Goal: Download file/media

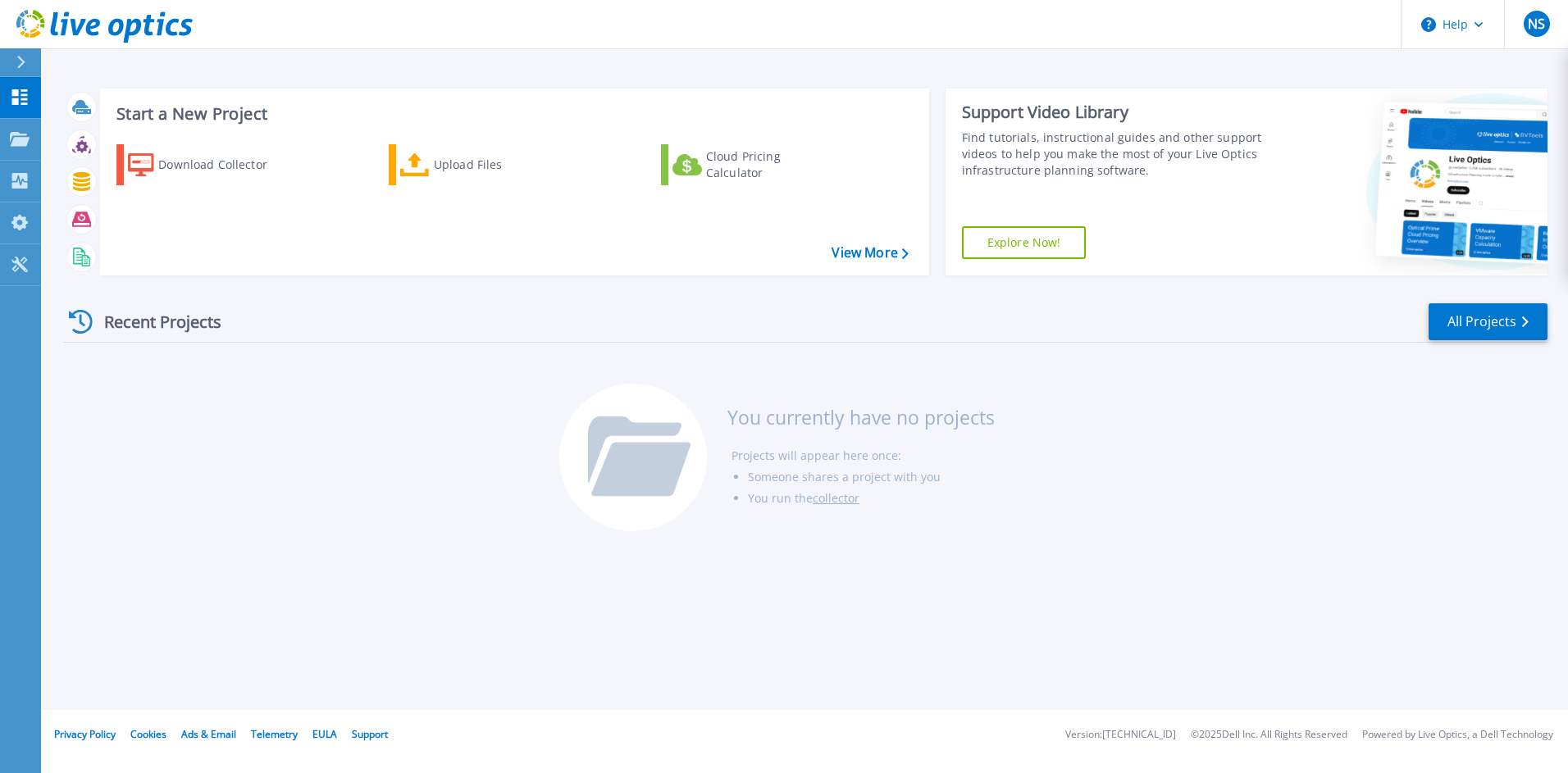
click at [82, 326] on icon at bounding box center [81, 322] width 24 height 24
click at [138, 322] on div "Recent Projects" at bounding box center [153, 322] width 180 height 40
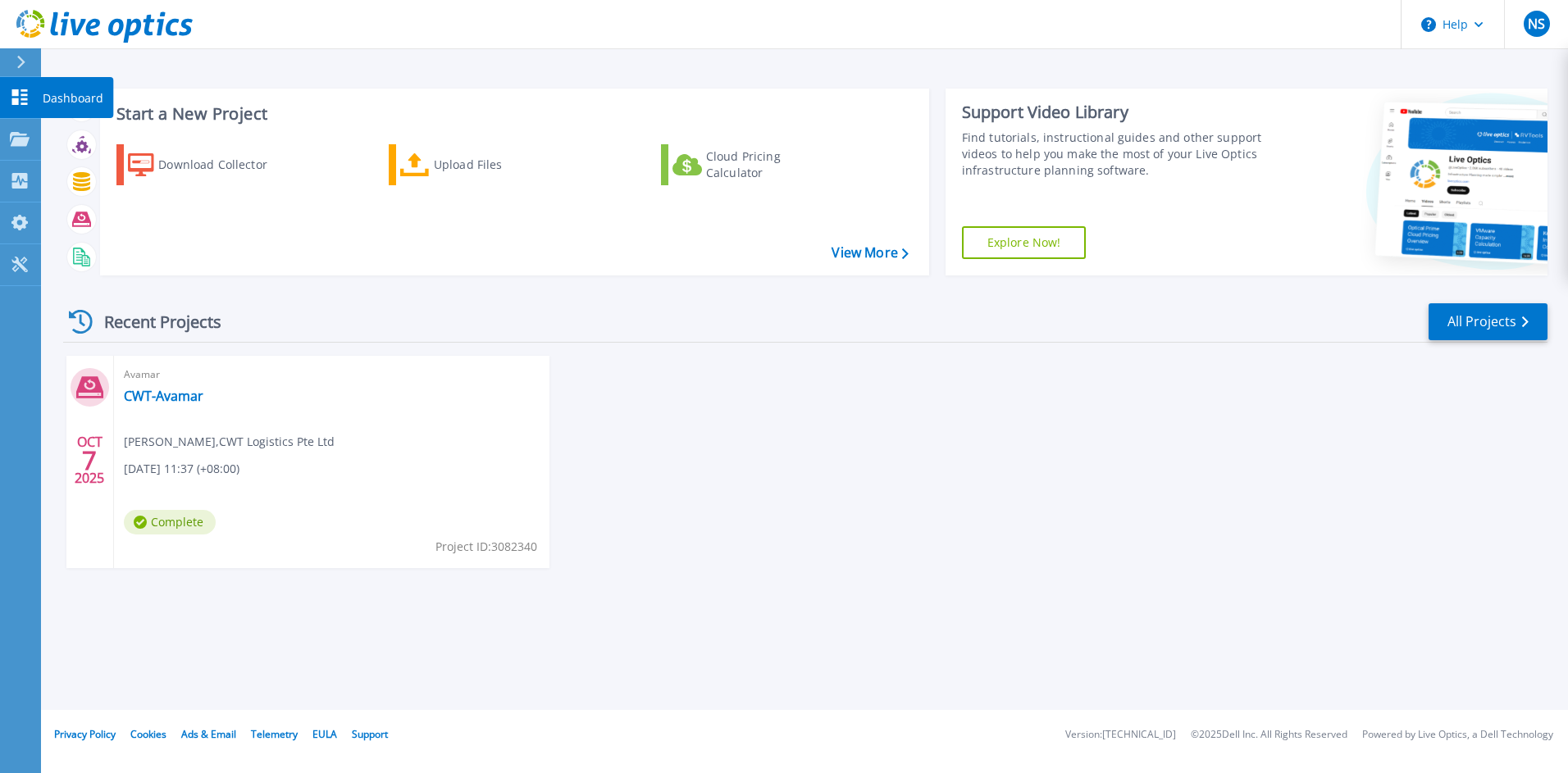
click at [72, 100] on p "Dashboard" at bounding box center [73, 99] width 61 height 43
click at [882, 249] on link "View More" at bounding box center [870, 252] width 77 height 16
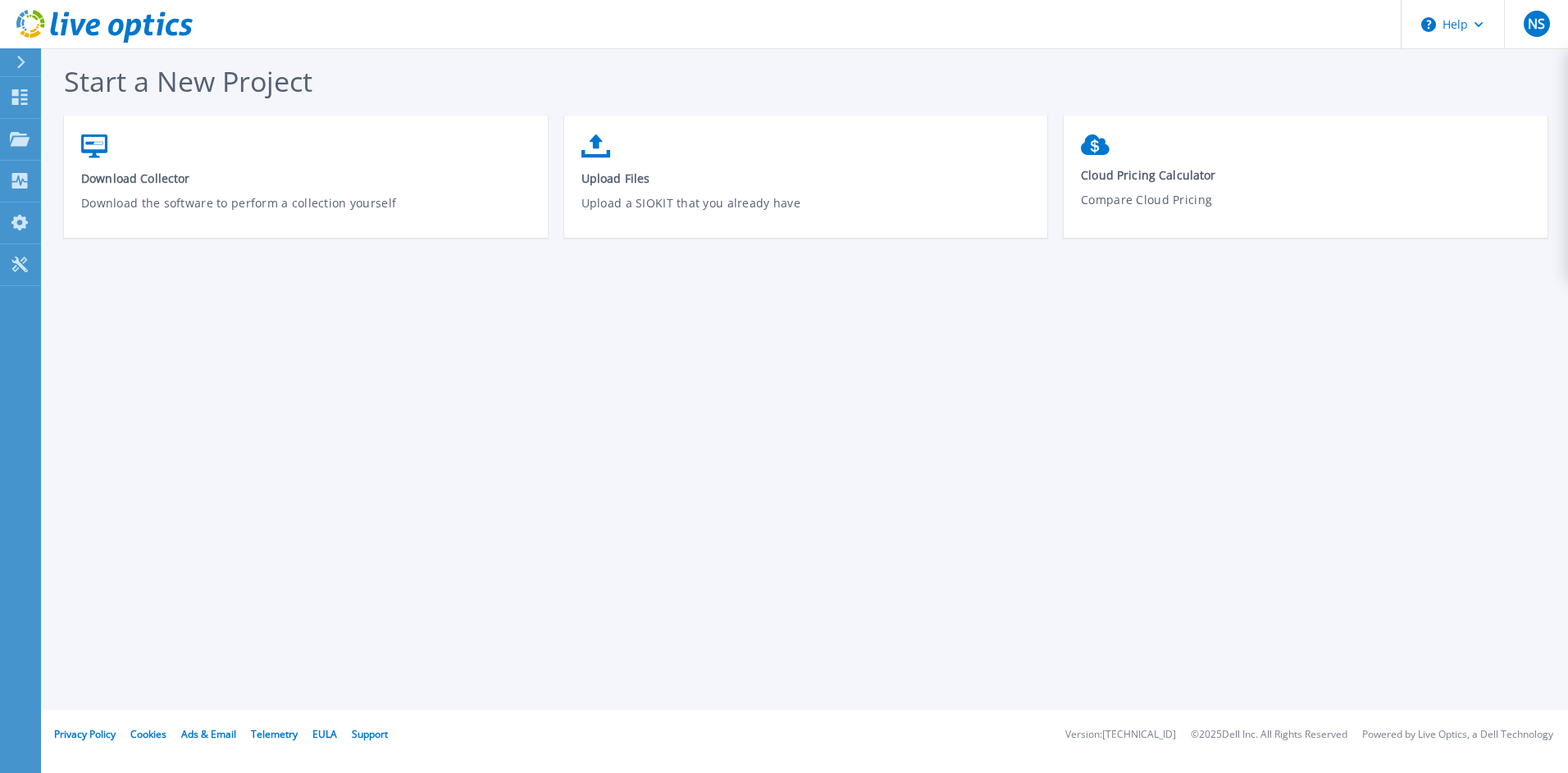
click at [20, 63] on icon at bounding box center [21, 62] width 9 height 13
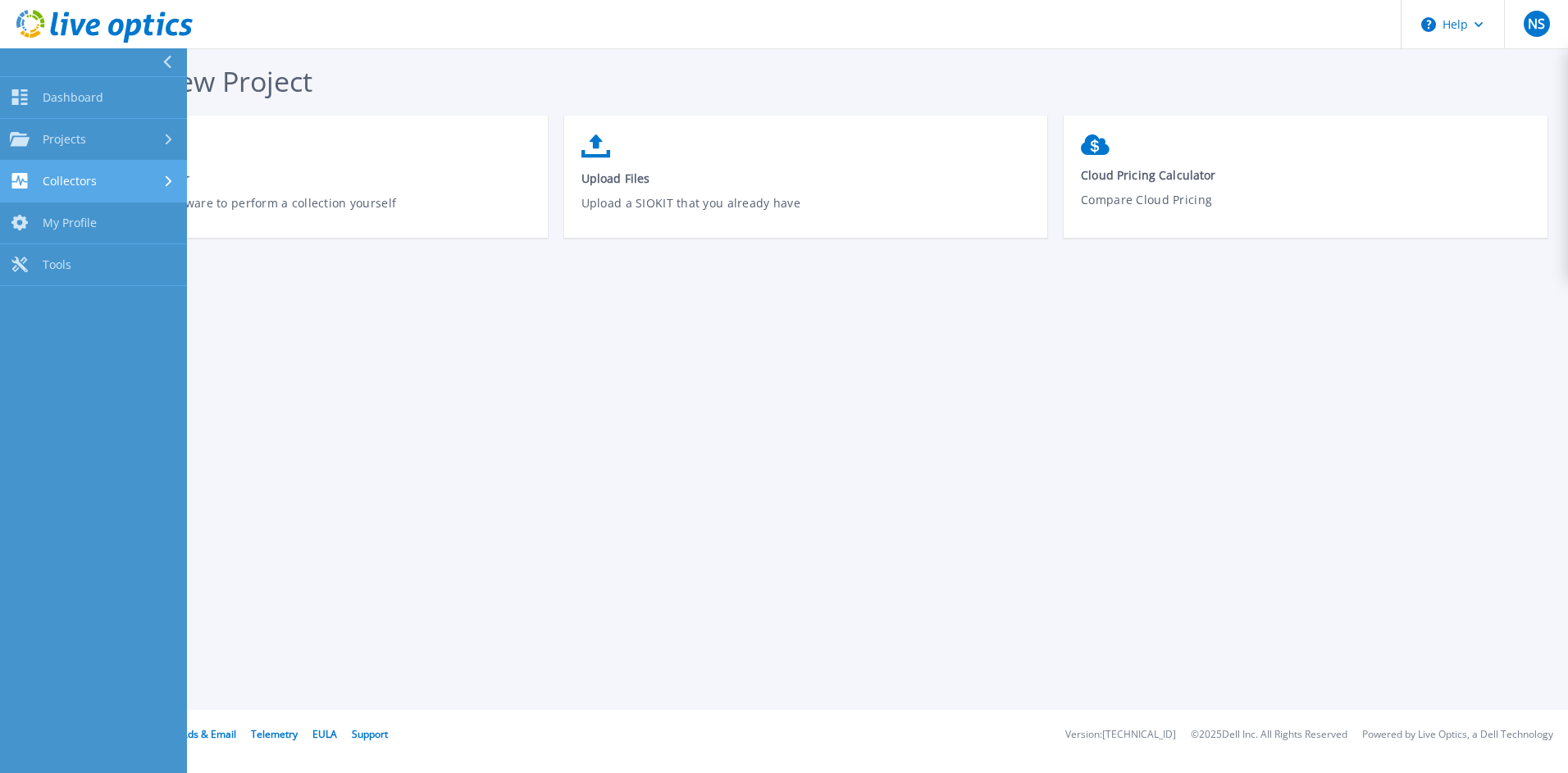
click at [79, 176] on span "Collectors" at bounding box center [70, 181] width 54 height 15
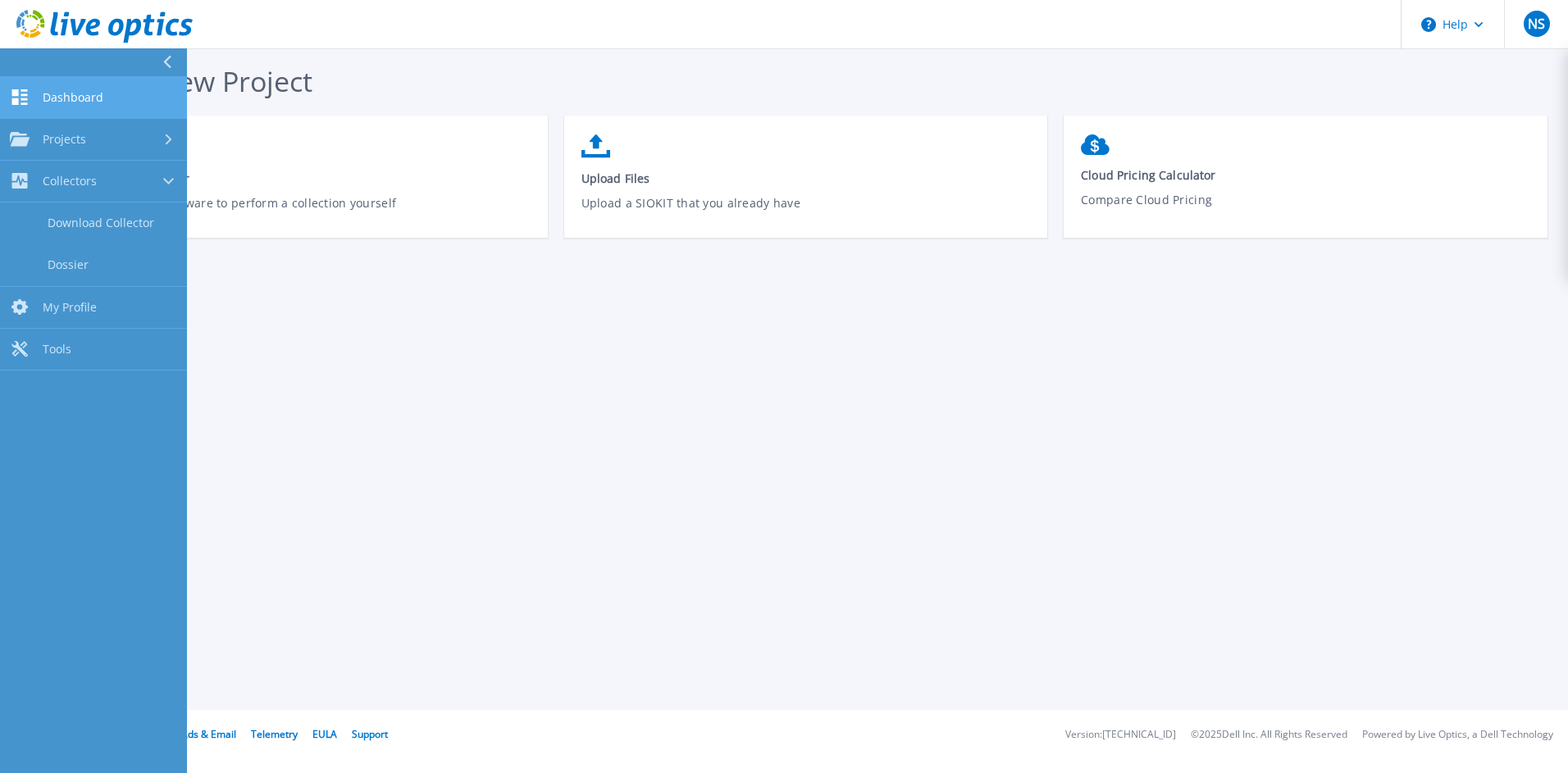
click at [78, 94] on span "Dashboard" at bounding box center [73, 98] width 61 height 15
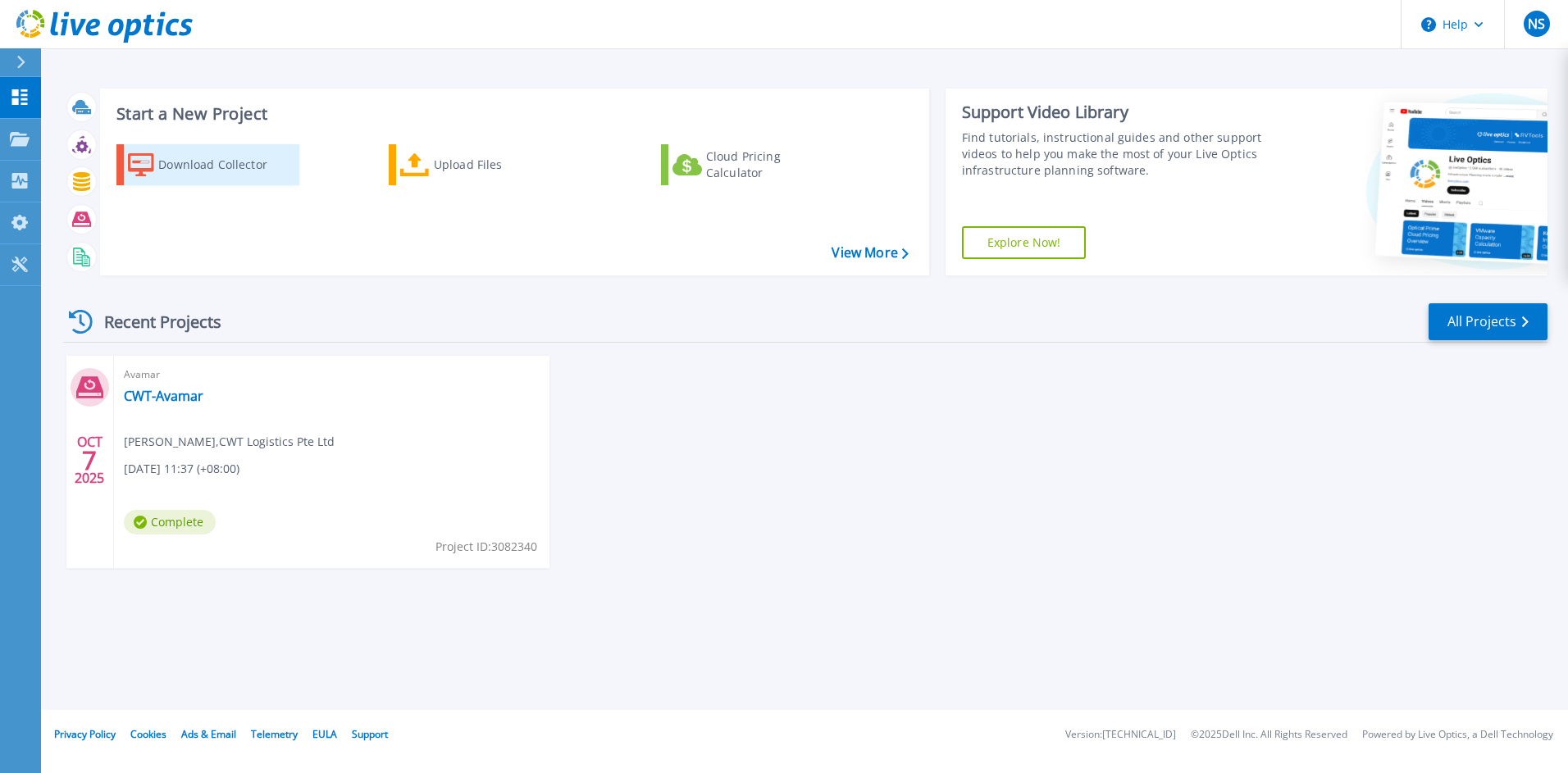
click at [219, 161] on div "Download Collector" at bounding box center [223, 164] width 131 height 33
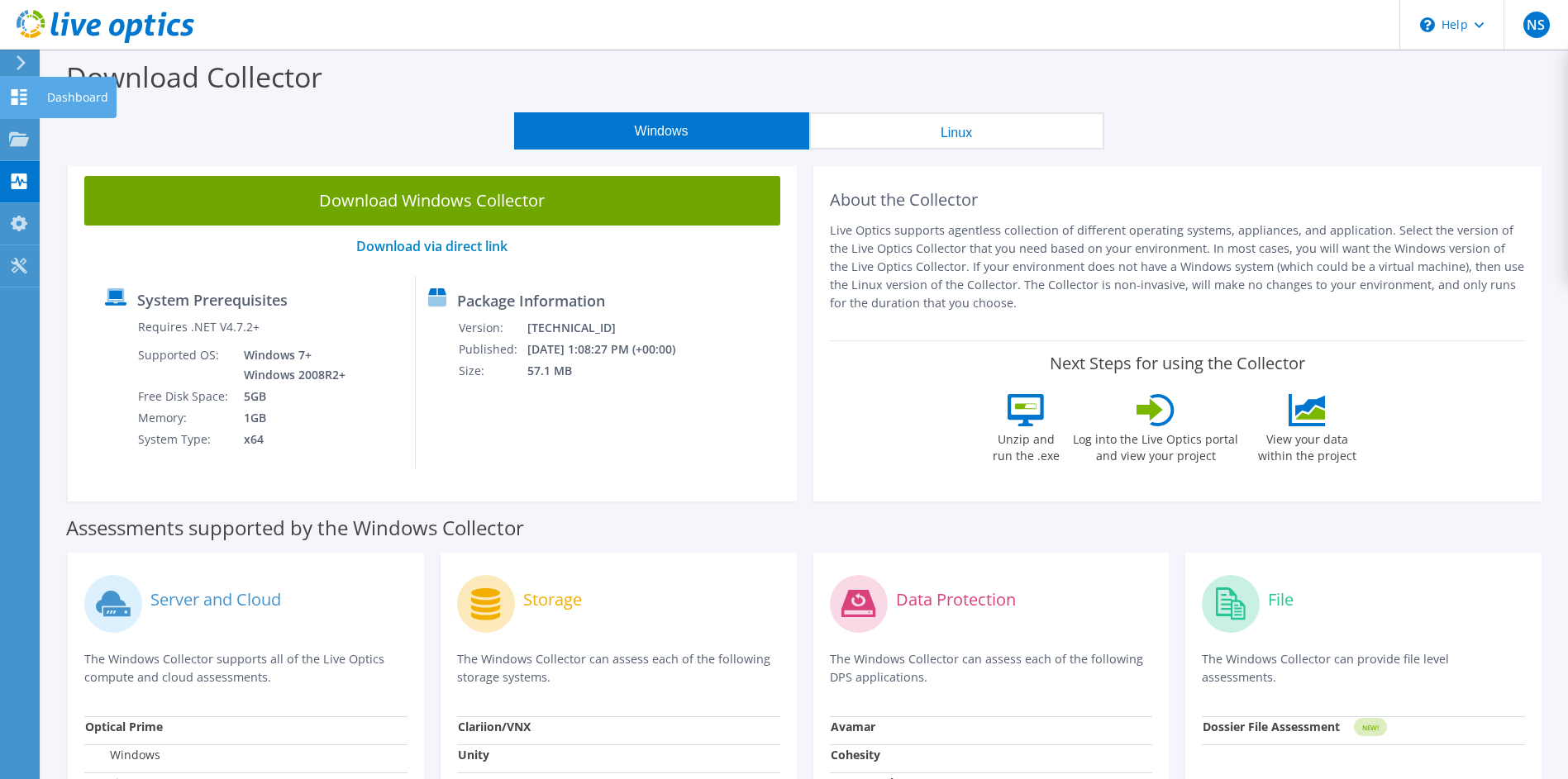
click at [17, 97] on icon at bounding box center [19, 97] width 20 height 16
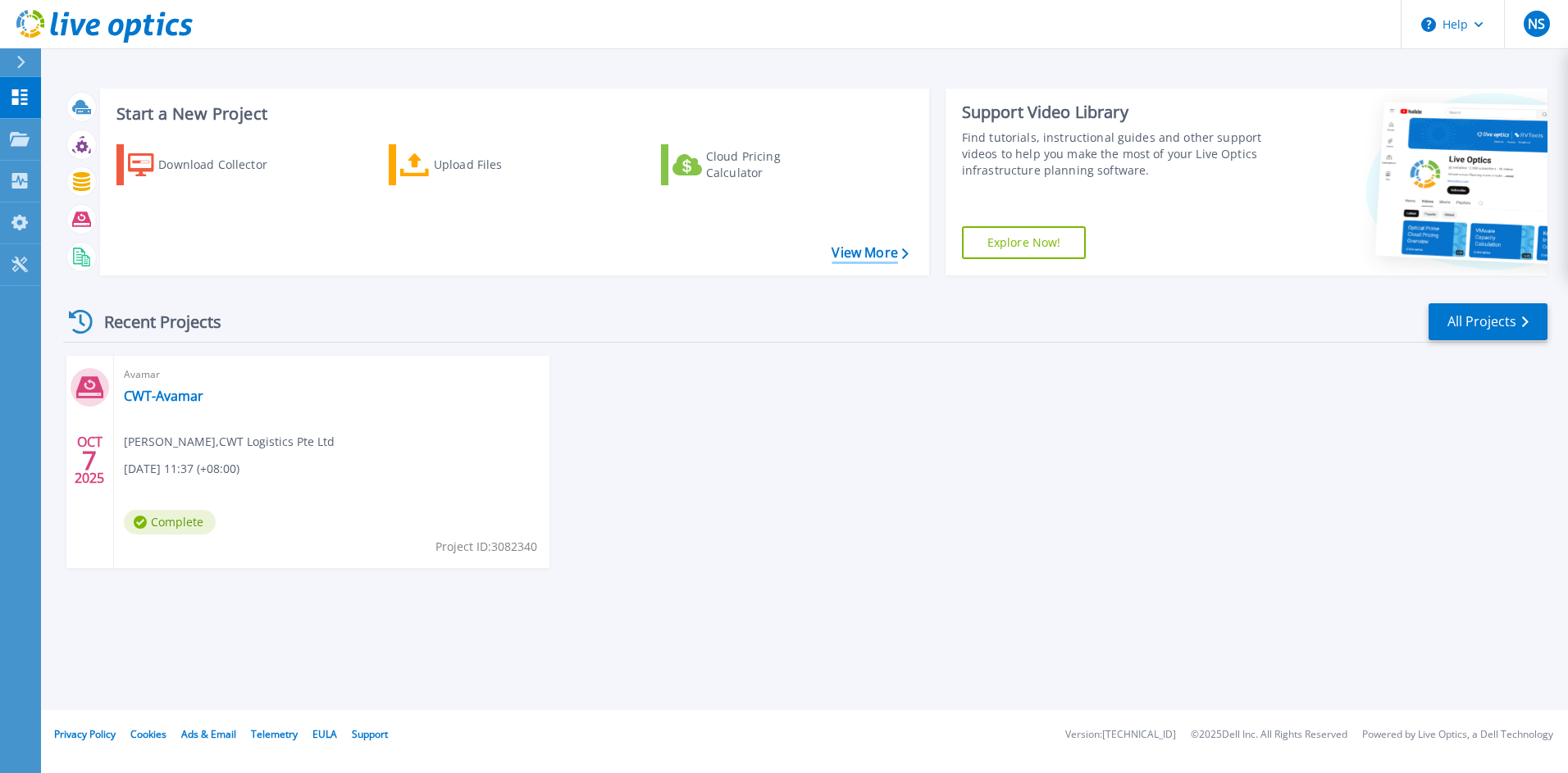
click at [861, 258] on link "View More" at bounding box center [870, 252] width 77 height 16
click at [172, 396] on link "CWT-Avamar" at bounding box center [164, 396] width 80 height 16
